Goal: Task Accomplishment & Management: Use online tool/utility

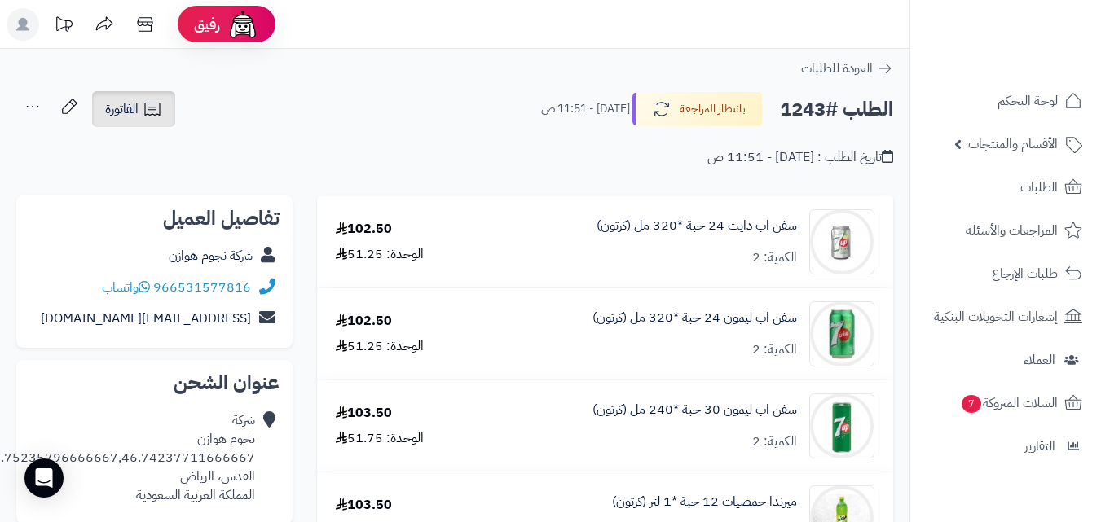
click at [140, 117] on link "الفاتورة" at bounding box center [133, 109] width 83 height 36
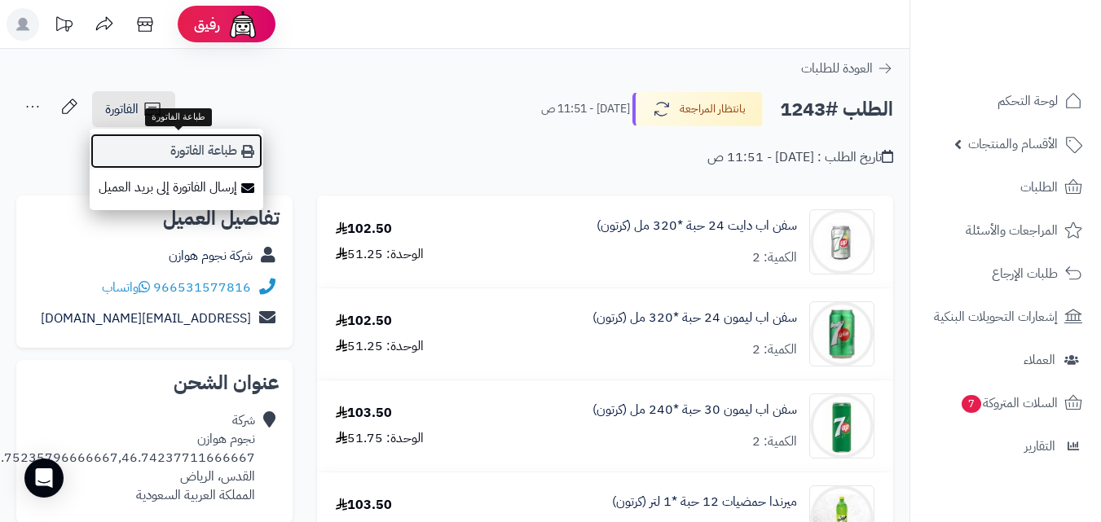
click at [171, 164] on link "طباعة الفاتورة" at bounding box center [177, 151] width 174 height 37
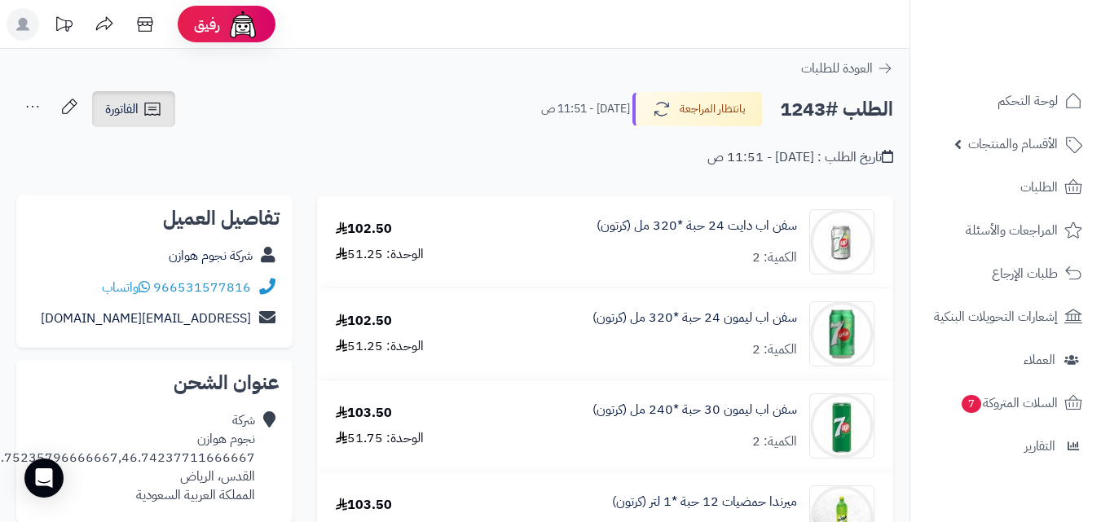
click at [157, 99] on link "الفاتورة" at bounding box center [133, 109] width 83 height 36
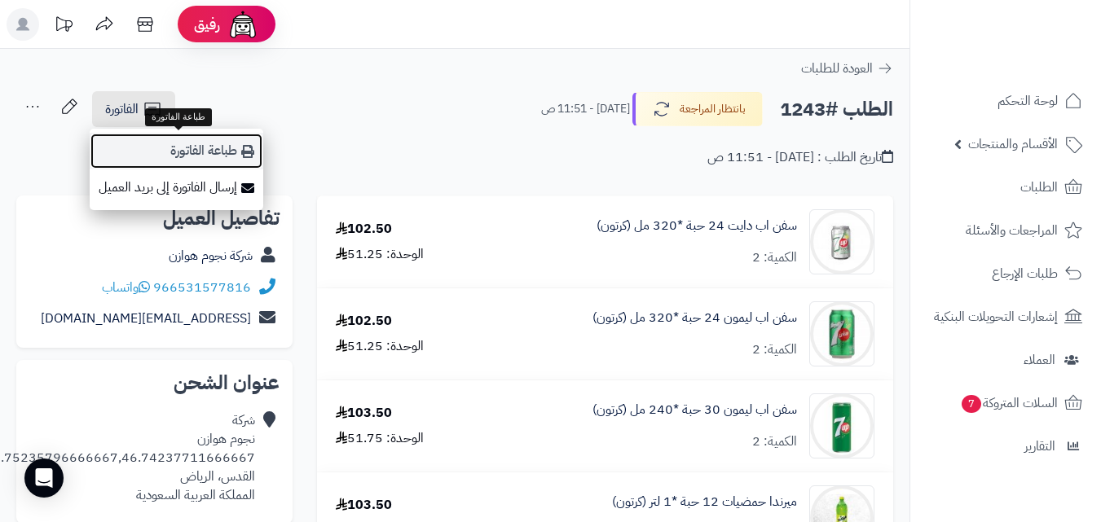
click at [161, 155] on link "طباعة الفاتورة" at bounding box center [177, 151] width 174 height 37
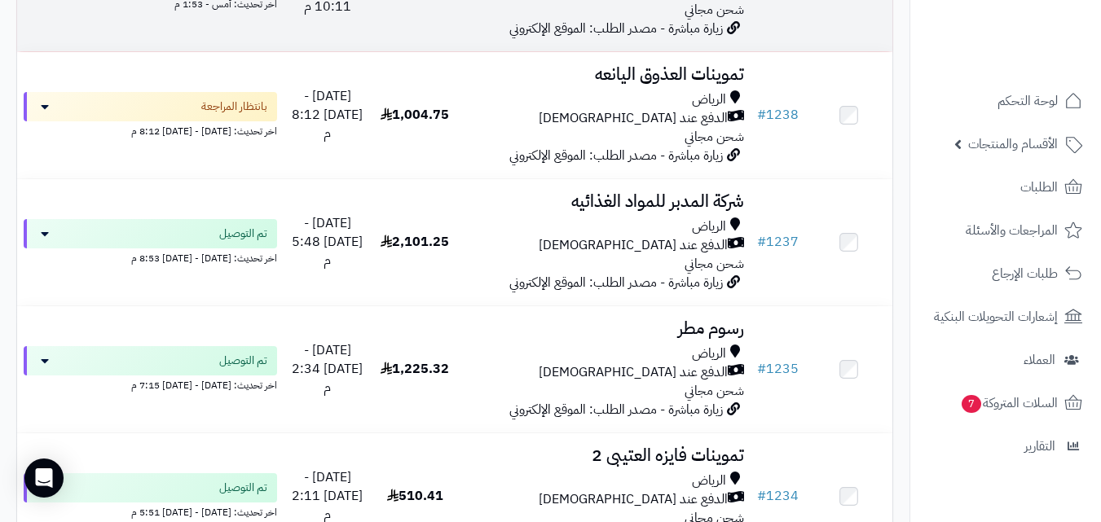
scroll to position [587, 0]
